Goal: Task Accomplishment & Management: Use online tool/utility

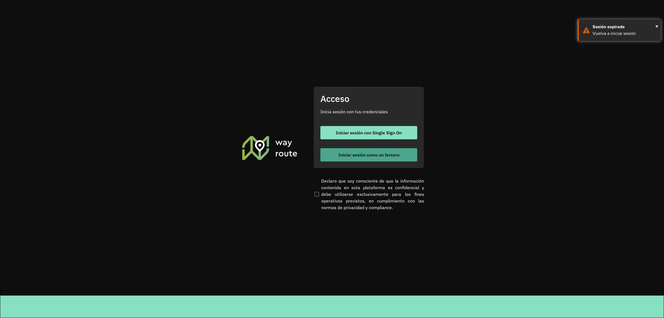
click at [363, 150] on button "Iniciar sesión como un tercero" at bounding box center [368, 154] width 97 height 13
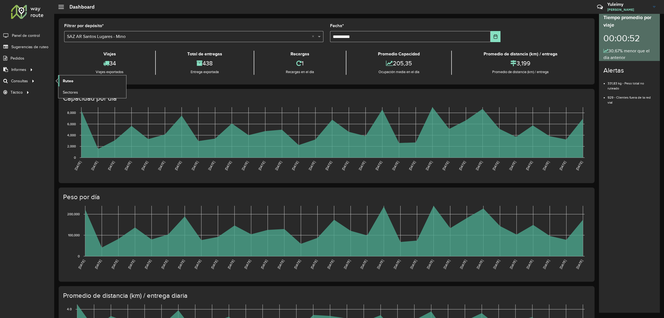
click at [70, 83] on span "Ruteo" at bounding box center [68, 81] width 11 height 6
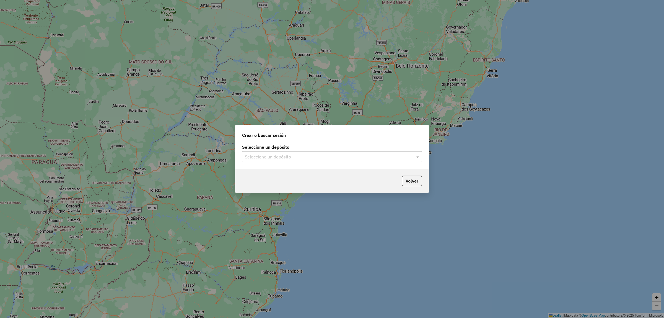
click at [255, 154] on input "text" at bounding box center [326, 157] width 163 height 7
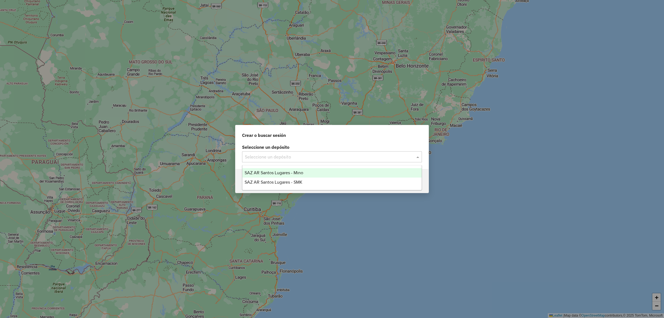
click at [269, 176] on div "SAZ AR Santos Lugares - Mino" at bounding box center [331, 172] width 179 height 9
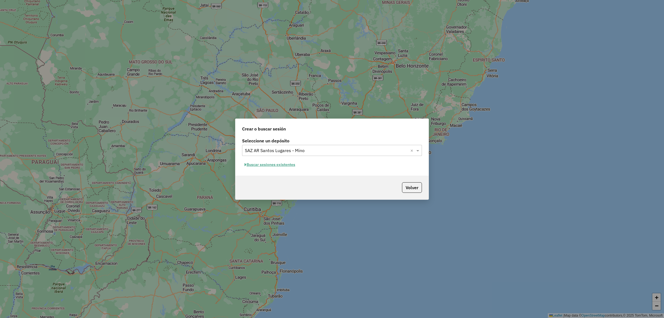
click at [284, 167] on button "Buscar sesiones existentes" at bounding box center [270, 164] width 56 height 9
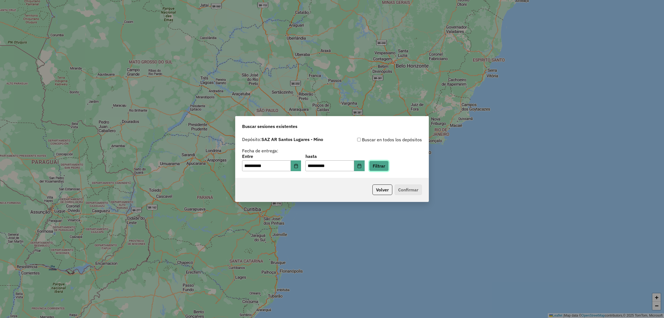
click at [386, 162] on button "Filtrar" at bounding box center [379, 165] width 20 height 11
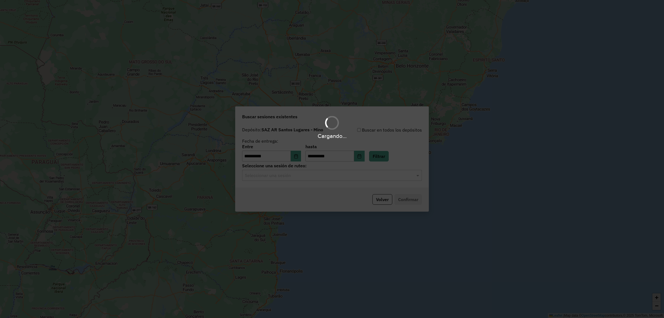
click at [323, 178] on div "Cargando..." at bounding box center [332, 159] width 664 height 318
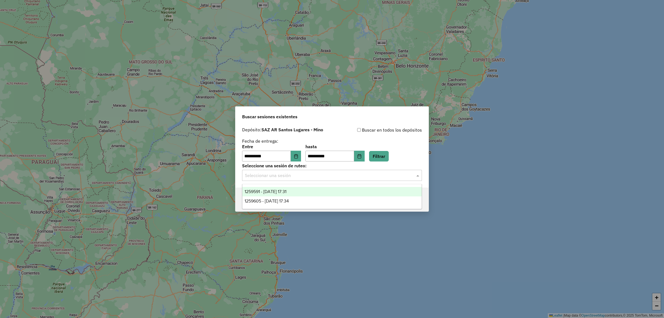
click at [323, 179] on div "Seleccionar una sesión" at bounding box center [332, 175] width 180 height 11
click at [323, 190] on div "1259591 - 05/09/2025 17:31" at bounding box center [331, 191] width 179 height 9
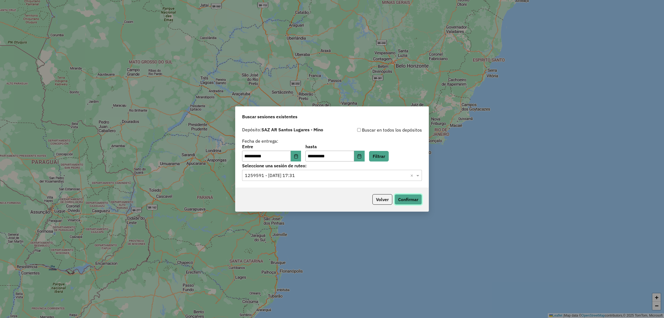
click at [407, 202] on button "Confirmar" at bounding box center [408, 199] width 27 height 11
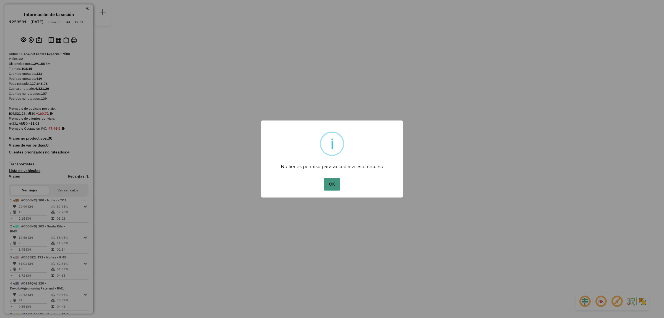
click at [334, 182] on button "OK" at bounding box center [332, 184] width 16 height 13
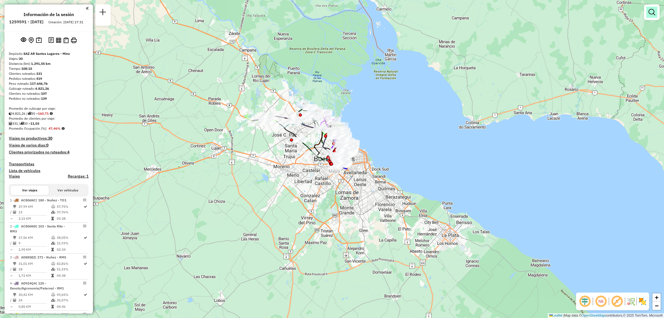
click at [649, 17] on link at bounding box center [651, 12] width 11 height 11
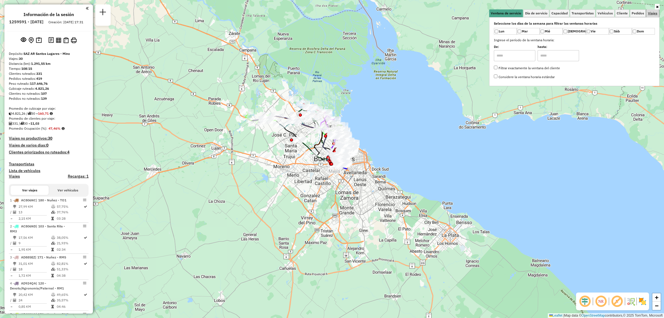
click at [651, 15] on span "Viajes" at bounding box center [652, 13] width 9 height 3
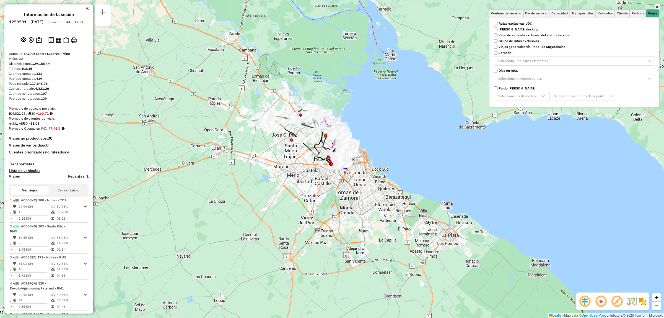
click at [511, 24] on strong "Rutas exclusivas UDC" at bounding box center [515, 23] width 33 height 5
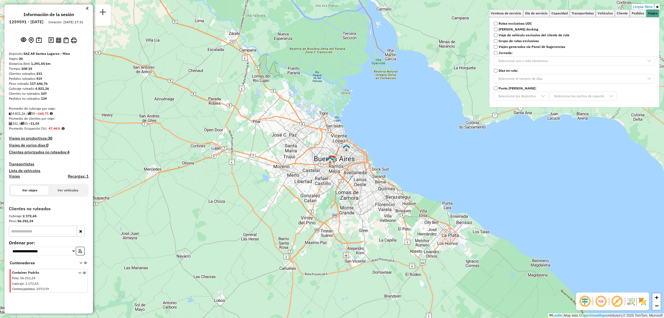
click at [369, 144] on div "Limpiar filtros Ventana de servicio Día de servicio Capacidad Transportistas Ve…" at bounding box center [332, 159] width 664 height 318
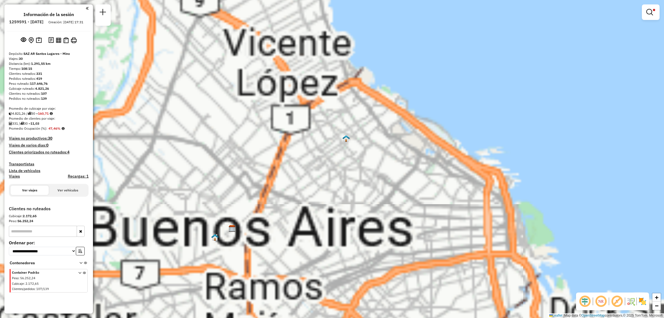
drag, startPoint x: 365, startPoint y: 149, endPoint x: 347, endPoint y: 170, distance: 27.7
click at [347, 171] on div "Limpiar filtros Ventana de servicio Día de servicio Capacidad Transportistas Ve…" at bounding box center [332, 159] width 664 height 318
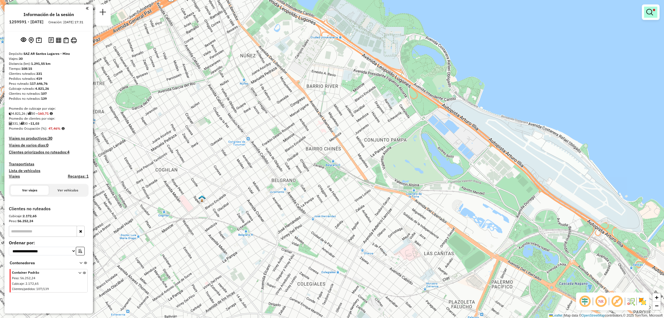
click at [652, 13] on em at bounding box center [649, 12] width 7 height 7
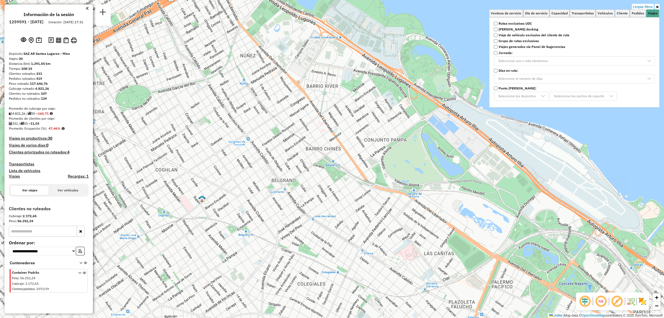
click at [222, 148] on div "Limpiar filtros Ventana de servicio Día de servicio Capacidad Transportistas Ve…" at bounding box center [332, 159] width 664 height 318
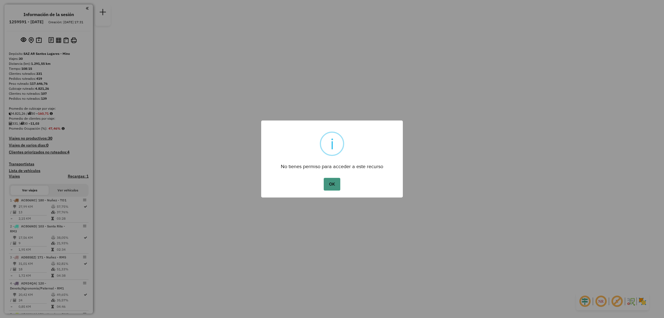
click at [327, 183] on button "OK" at bounding box center [332, 184] width 16 height 13
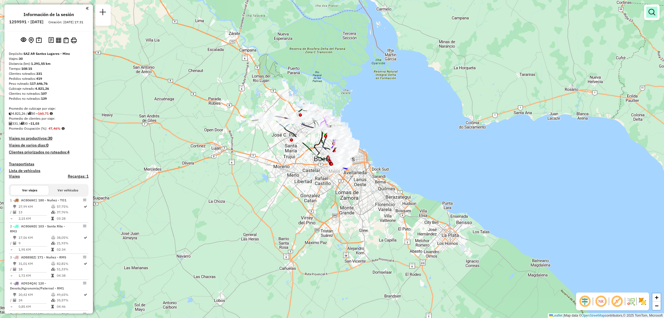
click at [653, 15] on em at bounding box center [652, 12] width 7 height 7
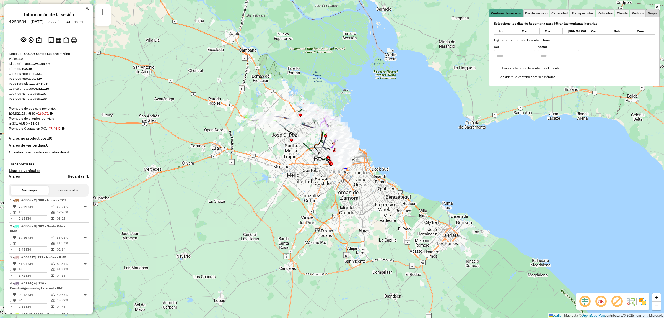
click at [652, 14] on span "Viajes" at bounding box center [652, 13] width 9 height 3
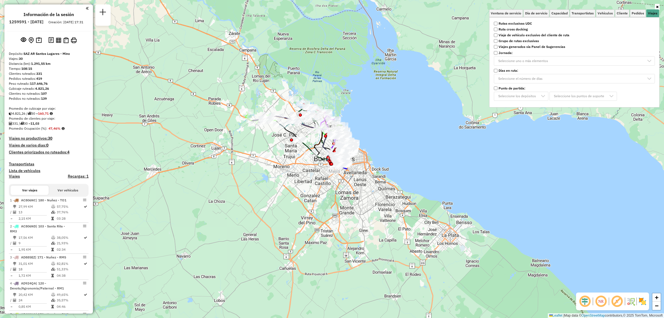
click at [520, 21] on strong "Rutas exclusivas UDC" at bounding box center [515, 23] width 33 height 5
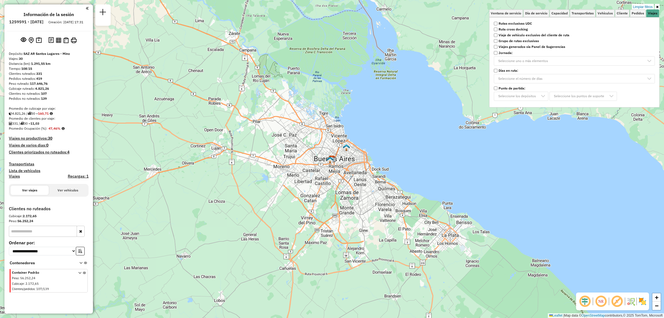
click at [372, 134] on div "Limpiar filtros Ventana de servicio Día de servicio Capacidad Transportistas Ve…" at bounding box center [332, 159] width 664 height 318
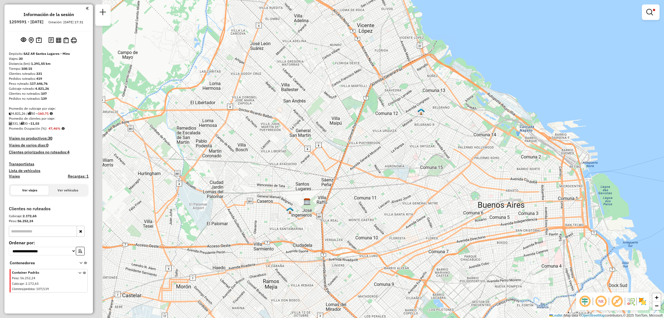
drag, startPoint x: 367, startPoint y: 166, endPoint x: 486, endPoint y: 110, distance: 131.5
click at [486, 109] on div "Limpiar filtros Ventana de servicio Día de servicio Capacidad Transportistas Ve…" at bounding box center [332, 159] width 664 height 318
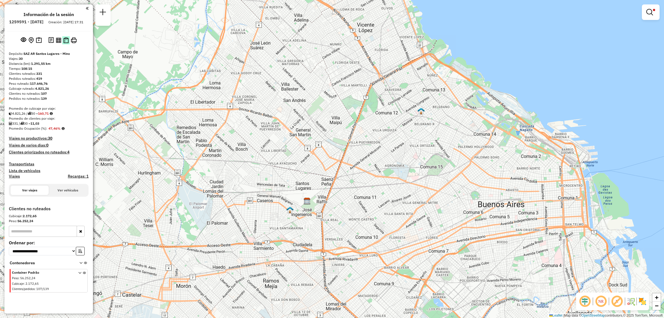
click at [67, 43] on img at bounding box center [65, 40] width 5 height 6
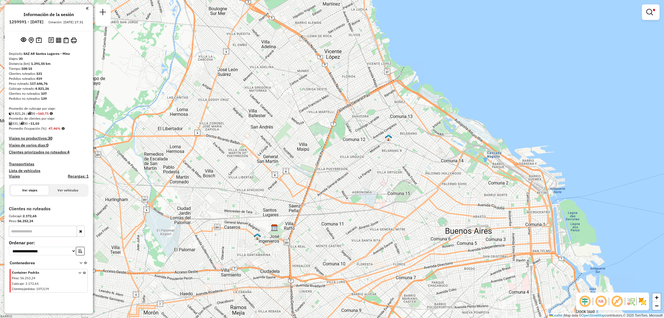
drag, startPoint x: 418, startPoint y: 140, endPoint x: 385, endPoint y: 167, distance: 42.5
click at [385, 167] on div "Limpiar filtros Ventana de servicio Día de servicio Capacidad Transportistas Ve…" at bounding box center [332, 159] width 664 height 318
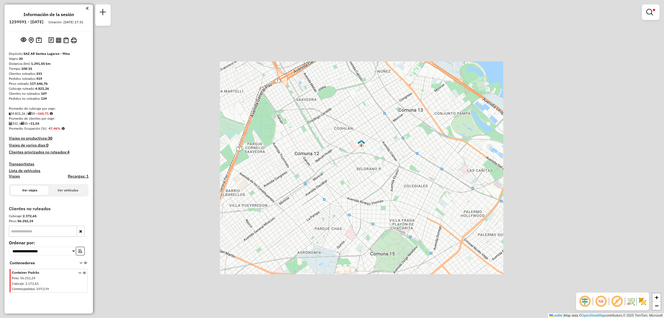
drag, startPoint x: 379, startPoint y: 123, endPoint x: 373, endPoint y: 156, distance: 34.2
click at [370, 157] on div "Limpiar filtros Ventana de servicio Día de servicio Capacidad Transportistas Ve…" at bounding box center [332, 159] width 664 height 318
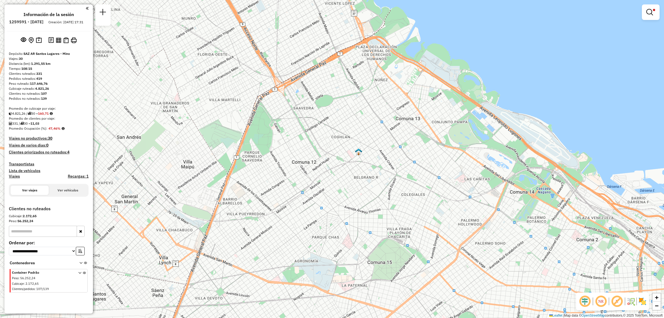
click at [654, 3] on div "Limpiar filtros Ventana de servicio Día de servicio Capacidad Transportistas Ve…" at bounding box center [332, 159] width 664 height 318
click at [654, 10] on span at bounding box center [654, 10] width 2 height 2
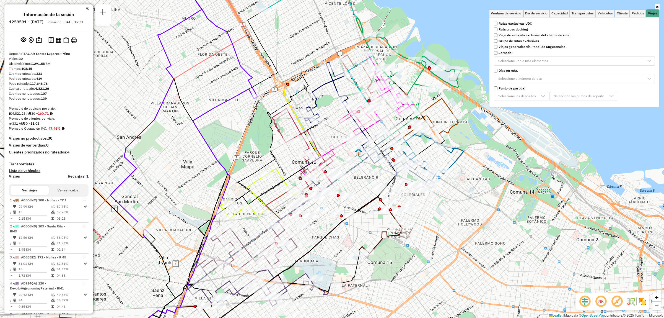
click at [476, 160] on div "Ventana de servicio Día de servicio Capacidad Transportistas Vehículos Cliente …" at bounding box center [332, 159] width 664 height 318
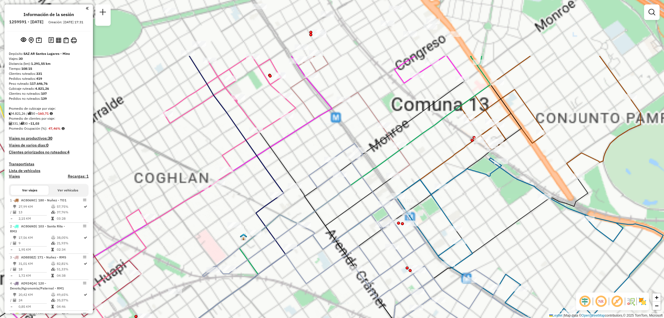
drag, startPoint x: 409, startPoint y: 136, endPoint x: 465, endPoint y: 224, distance: 104.2
click at [465, 224] on div "Ventana de servicio Día de servicio Capacidad Transportistas Vehículos Cliente …" at bounding box center [332, 159] width 664 height 318
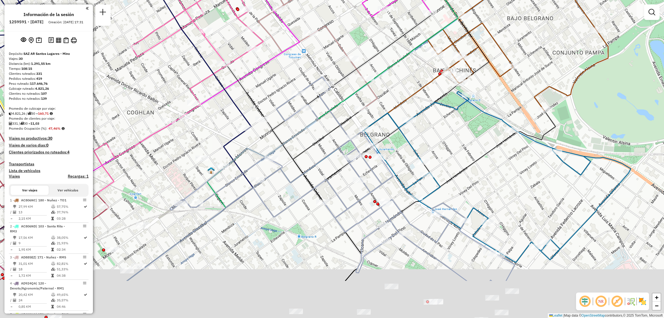
drag, startPoint x: 418, startPoint y: 268, endPoint x: 400, endPoint y: 203, distance: 67.5
click at [400, 204] on icon at bounding box center [342, 179] width 345 height 204
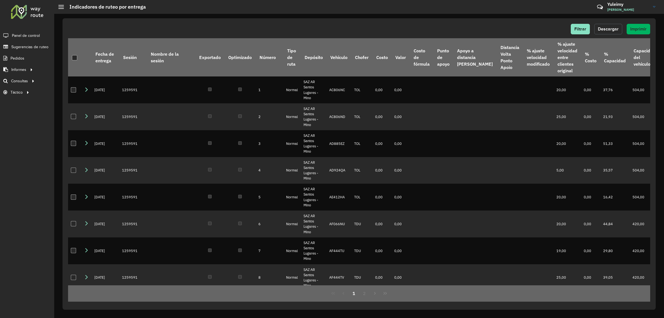
click at [610, 28] on span "Descargar" at bounding box center [608, 29] width 21 height 5
